Goal: Task Accomplishment & Management: Manage account settings

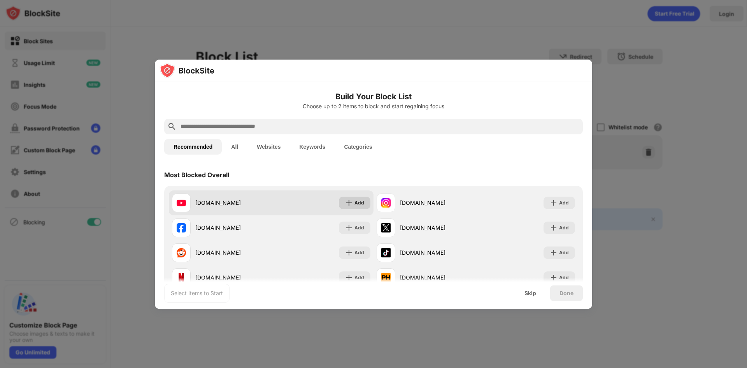
click at [354, 203] on div "Add" at bounding box center [359, 203] width 10 height 8
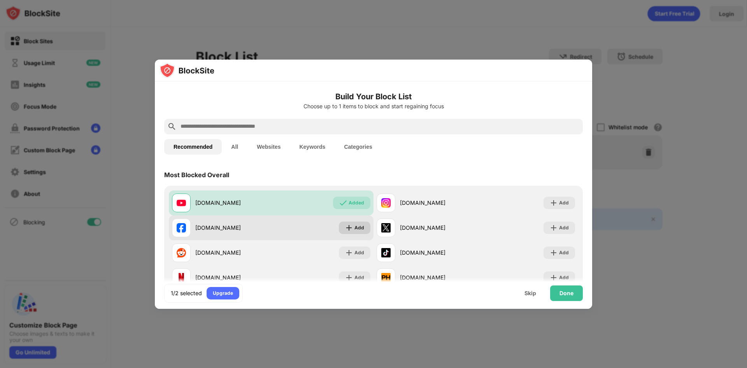
click at [354, 226] on div "Add" at bounding box center [359, 228] width 10 height 8
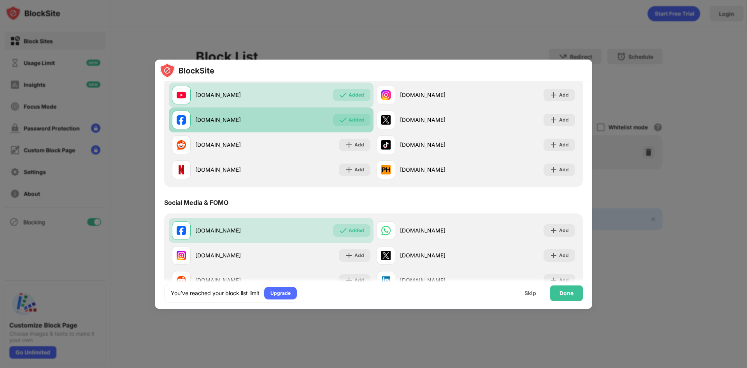
scroll to position [117, 0]
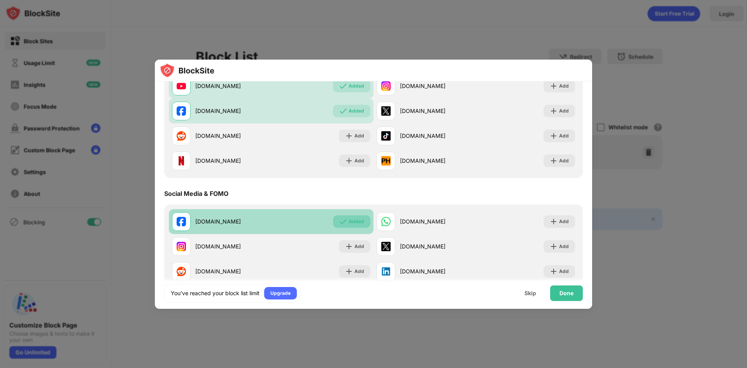
click at [347, 225] on div "Added" at bounding box center [351, 221] width 37 height 12
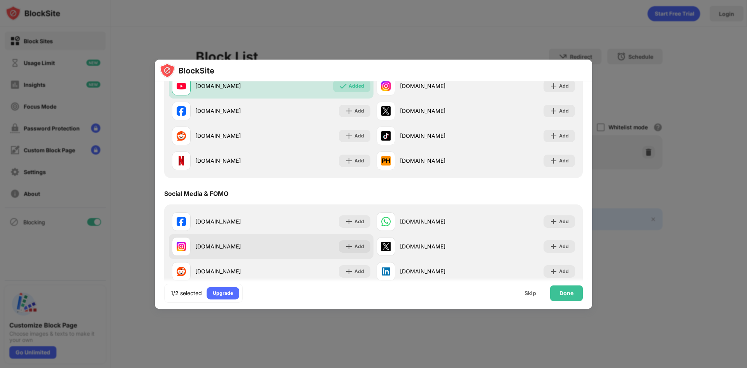
scroll to position [78, 0]
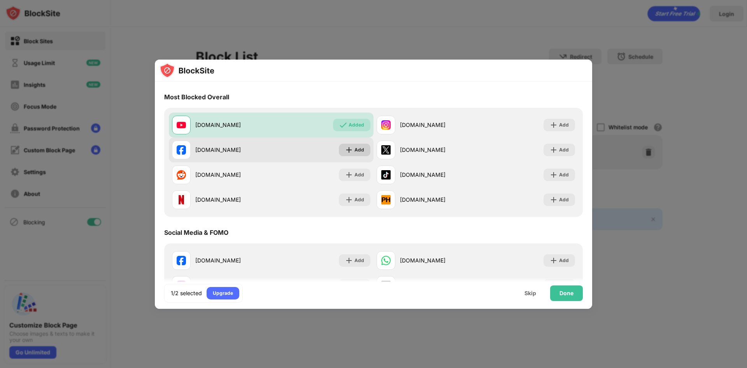
click at [358, 150] on div "Add" at bounding box center [359, 150] width 10 height 8
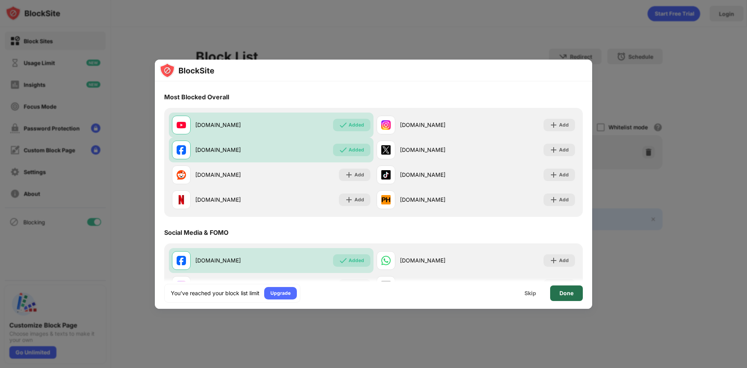
click at [566, 294] on div "Done" at bounding box center [566, 293] width 14 height 6
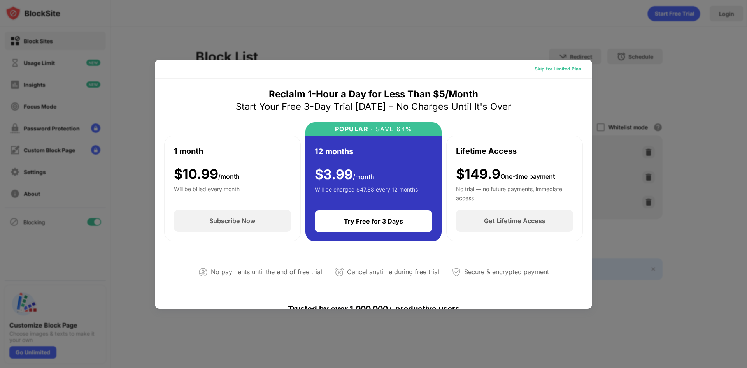
click at [543, 68] on div "Skip for Limited Plan" at bounding box center [557, 69] width 47 height 8
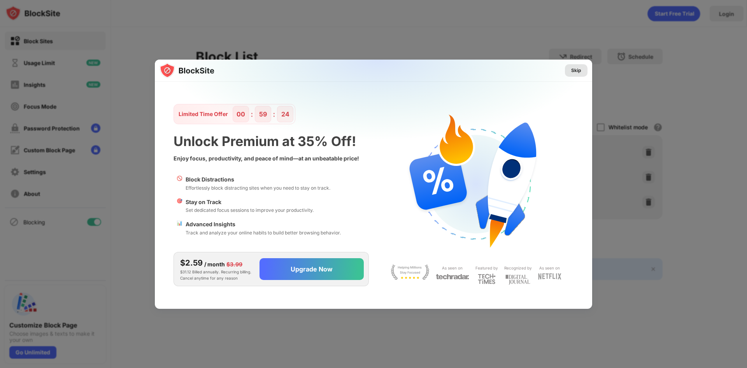
click at [579, 67] on div "Skip" at bounding box center [576, 71] width 10 height 8
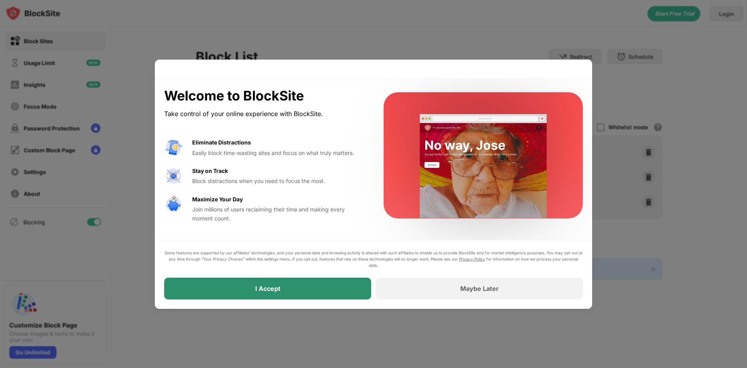
drag, startPoint x: 339, startPoint y: 291, endPoint x: 343, endPoint y: 290, distance: 4.0
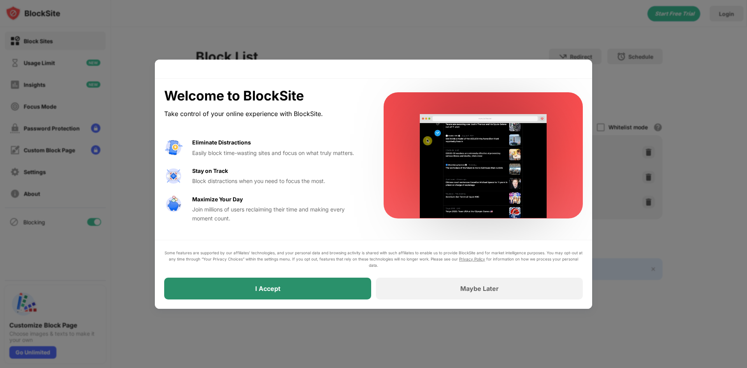
click at [339, 291] on div "I Accept" at bounding box center [267, 288] width 207 height 22
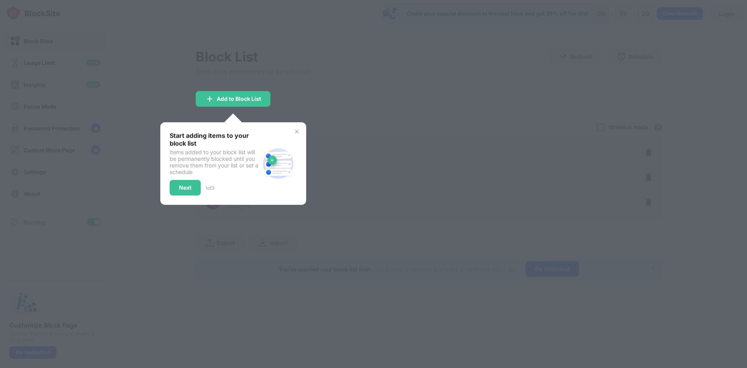
drag, startPoint x: 229, startPoint y: 179, endPoint x: 232, endPoint y: 176, distance: 4.1
click at [230, 179] on div "Start adding items to your block list Items added to your block list will be pe…" at bounding box center [215, 163] width 90 height 64
click at [348, 191] on div at bounding box center [373, 184] width 747 height 368
click at [299, 135] on div "Start adding items to your block list Items added to your block list will be pe…" at bounding box center [233, 163] width 146 height 82
click at [191, 187] on div "Next" at bounding box center [185, 187] width 12 height 6
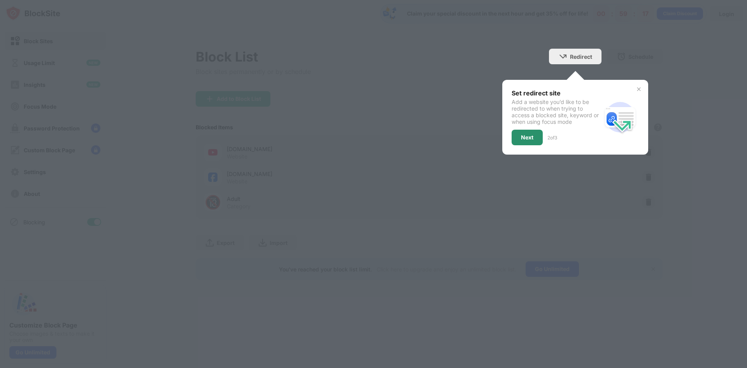
click at [527, 142] on div "Next" at bounding box center [526, 138] width 31 height 16
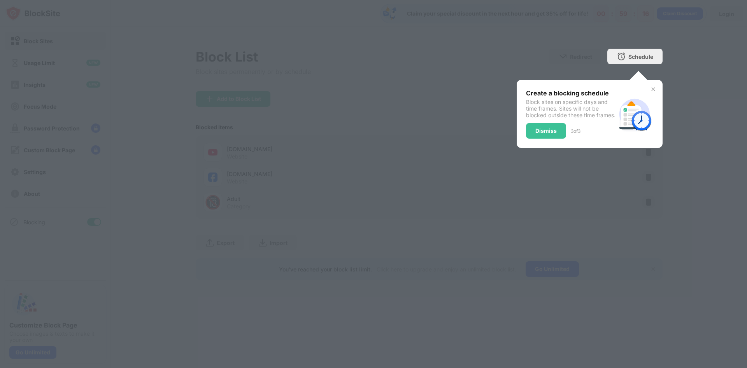
click at [527, 138] on div "Dismiss" at bounding box center [546, 131] width 40 height 16
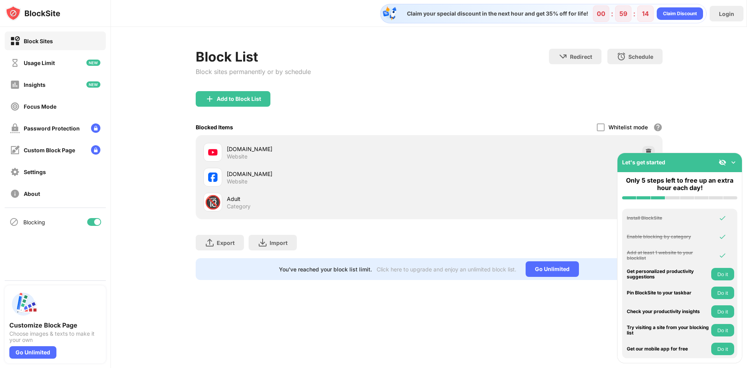
click at [734, 164] on img at bounding box center [733, 162] width 8 height 8
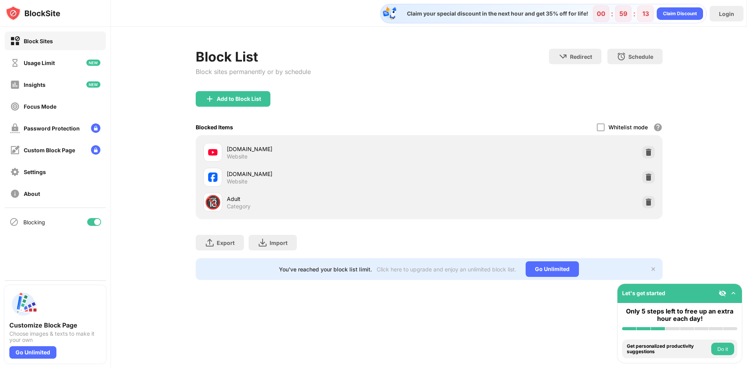
click at [253, 207] on div "Adult Category" at bounding box center [328, 201] width 202 height 15
click at [211, 200] on div "🔞" at bounding box center [213, 202] width 16 height 16
click at [647, 202] on img at bounding box center [648, 202] width 8 height 8
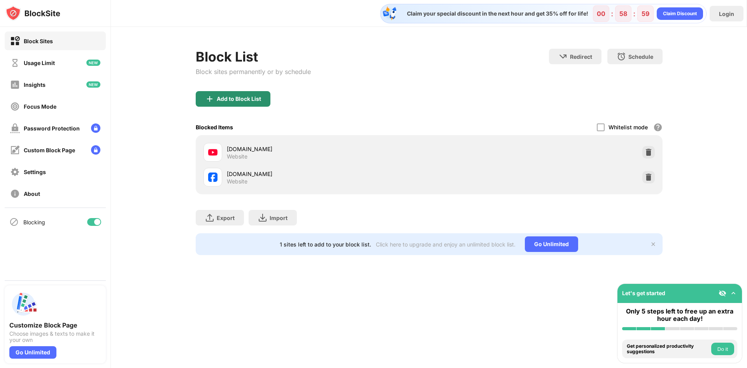
click at [258, 97] on div "Add to Block List" at bounding box center [239, 99] width 44 height 6
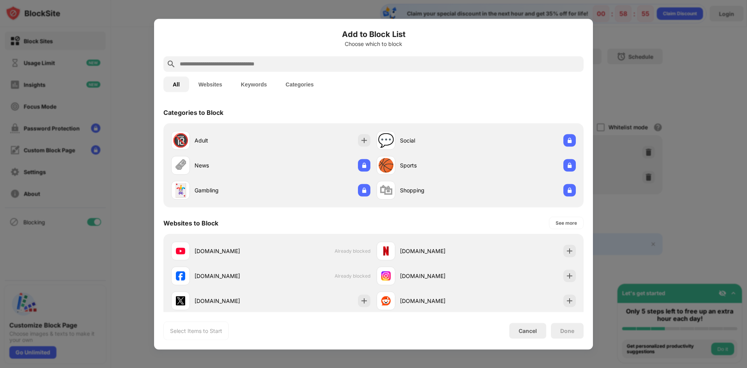
click at [444, 64] on input "text" at bounding box center [379, 63] width 401 height 9
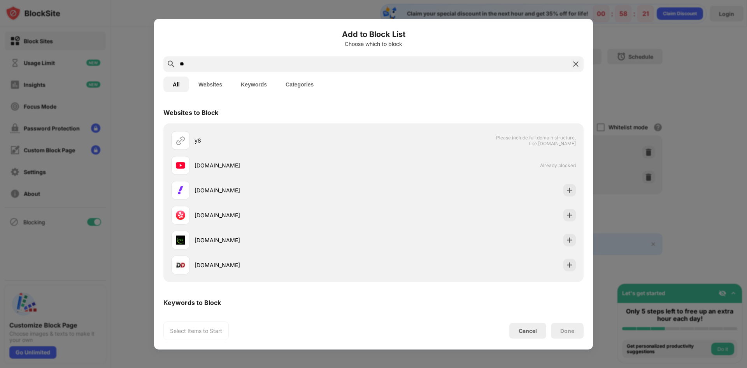
type input "*"
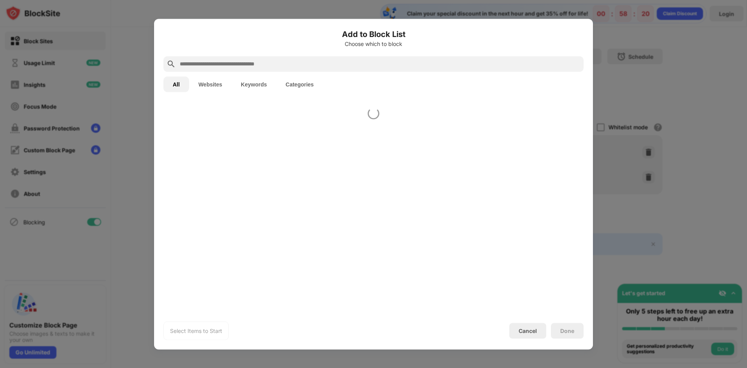
paste input "**********"
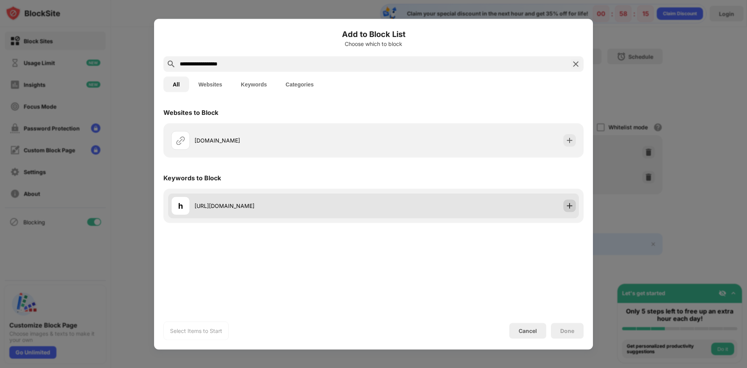
type input "**********"
click at [570, 206] on img at bounding box center [570, 205] width 8 height 8
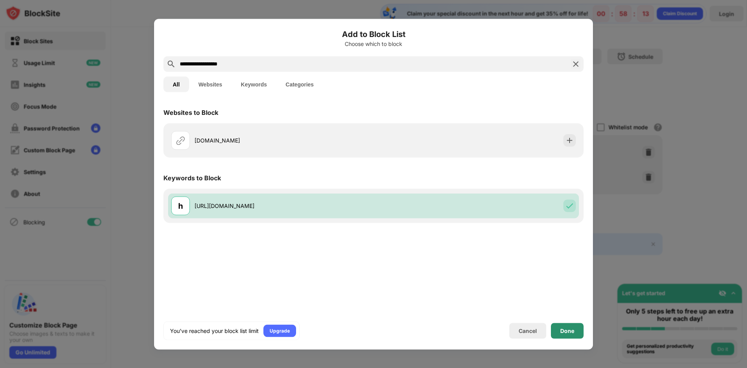
click at [564, 332] on div "Done" at bounding box center [567, 330] width 14 height 6
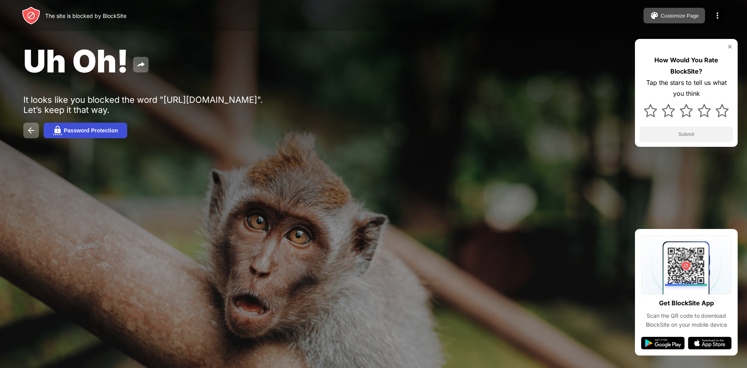
click at [114, 126] on button "Password Protection" at bounding box center [86, 131] width 84 height 16
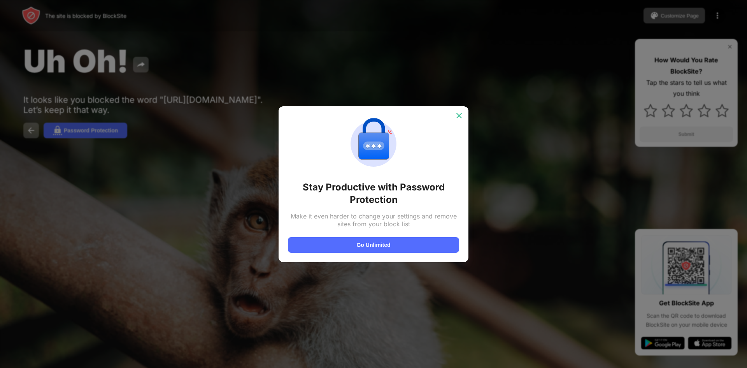
click at [462, 116] on img at bounding box center [459, 116] width 8 height 8
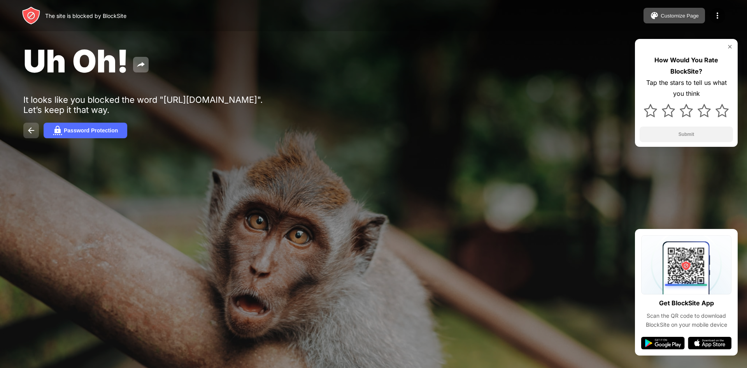
click at [30, 132] on img at bounding box center [30, 130] width 9 height 9
click at [33, 127] on img at bounding box center [30, 130] width 9 height 9
click at [32, 128] on img at bounding box center [30, 130] width 9 height 9
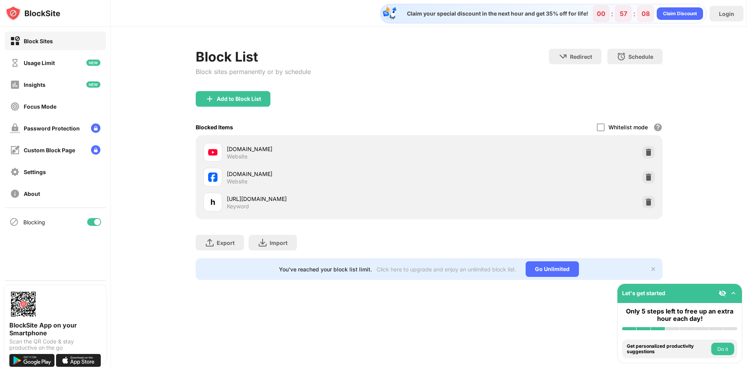
click at [733, 294] on img at bounding box center [733, 293] width 8 height 8
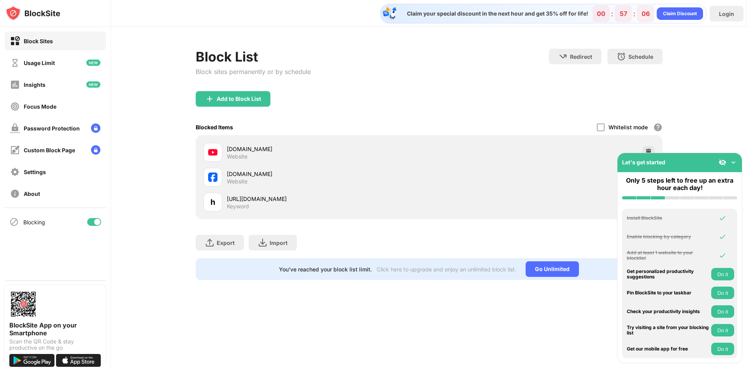
click at [732, 160] on img at bounding box center [733, 162] width 8 height 8
